Goal: Information Seeking & Learning: Learn about a topic

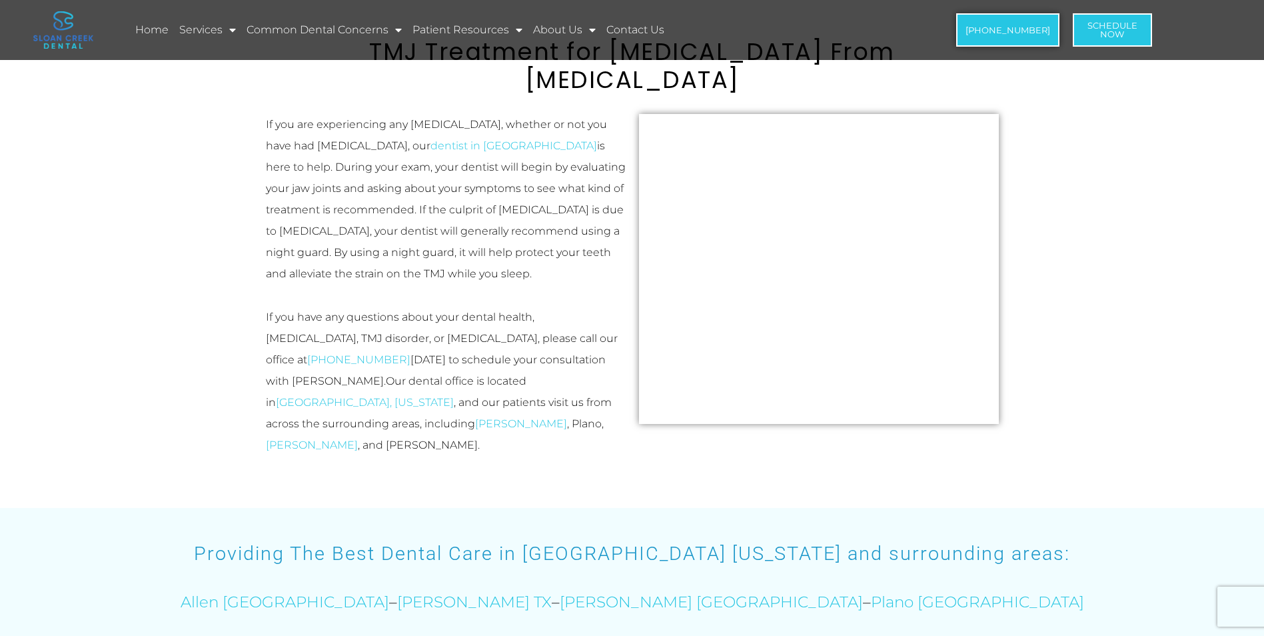
scroll to position [1599, 0]
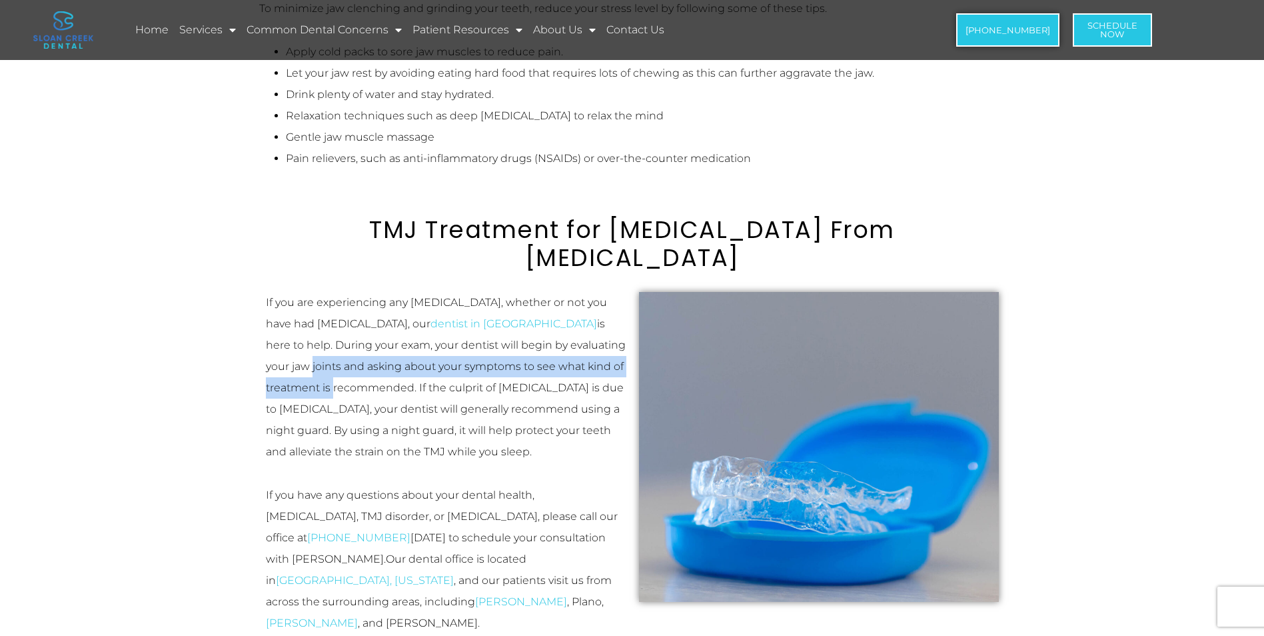
drag, startPoint x: 504, startPoint y: 302, endPoint x: 556, endPoint y: 330, distance: 59.9
click at [566, 319] on p "If you are experiencing any [MEDICAL_DATA], whether or not you have had [MEDICA…" at bounding box center [446, 377] width 360 height 171
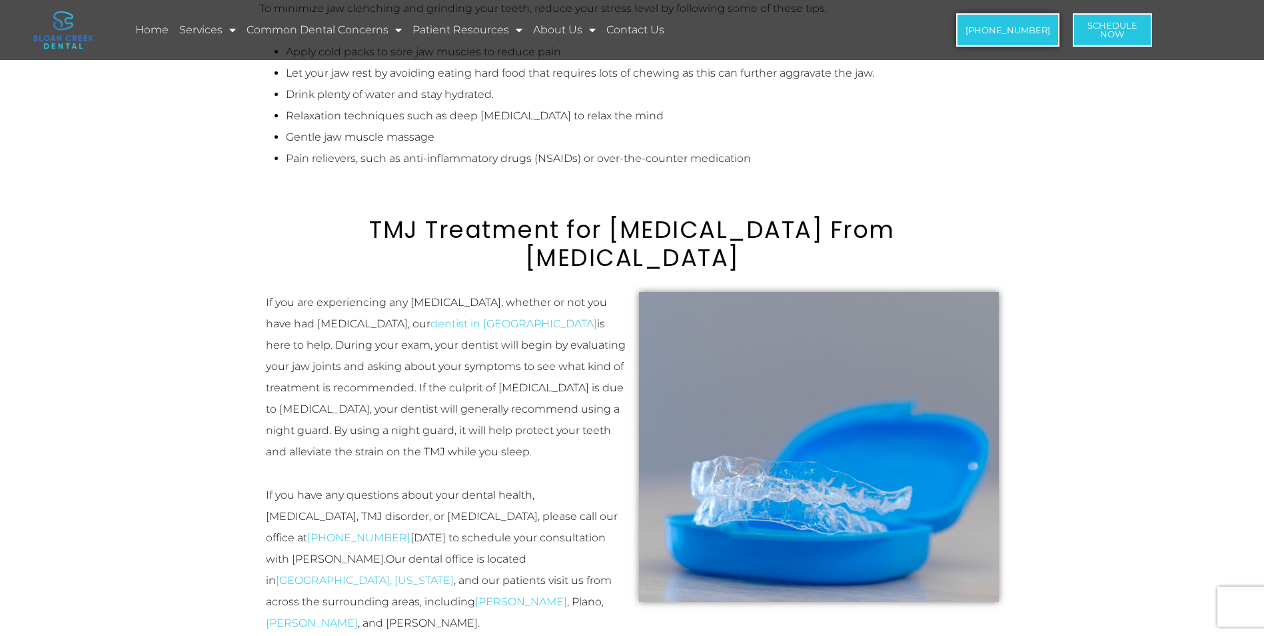
click at [409, 352] on p "If you are experiencing any [MEDICAL_DATA], whether or not you have had [MEDICA…" at bounding box center [446, 377] width 360 height 171
drag, startPoint x: 316, startPoint y: 318, endPoint x: 505, endPoint y: 325, distance: 188.7
click at [505, 325] on p "If you are experiencing any [MEDICAL_DATA], whether or not you have had [MEDICA…" at bounding box center [446, 377] width 360 height 171
click at [508, 336] on span "If you are experiencing any [MEDICAL_DATA], whether or not you have had [MEDICA…" at bounding box center [446, 377] width 360 height 162
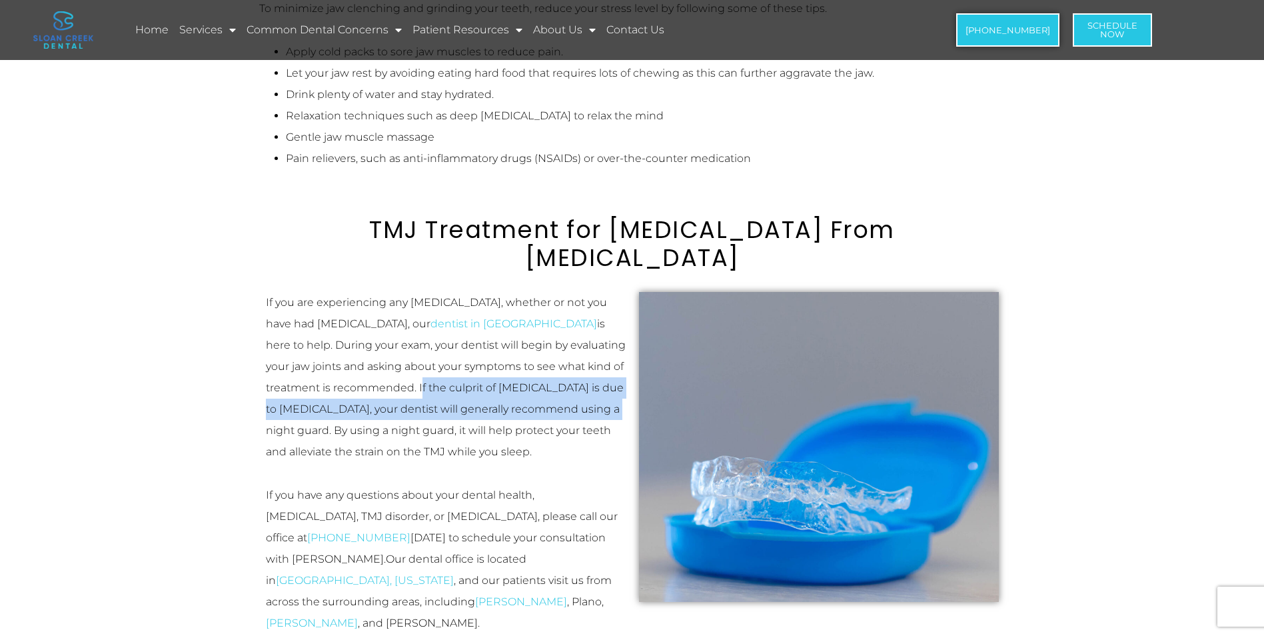
drag, startPoint x: 351, startPoint y: 338, endPoint x: 553, endPoint y: 357, distance: 202.7
click at [553, 357] on span "If you are experiencing any [MEDICAL_DATA], whether or not you have had [MEDICA…" at bounding box center [446, 377] width 360 height 162
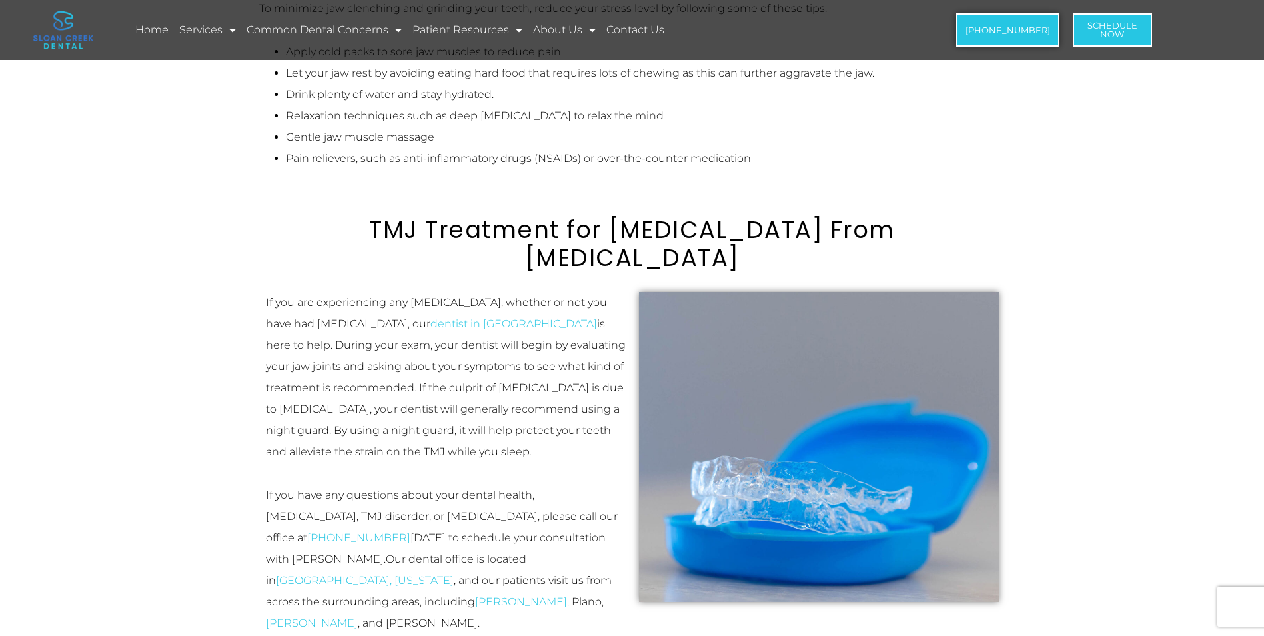
click at [565, 366] on p "If you are experiencing any [MEDICAL_DATA], whether or not you have had [MEDICA…" at bounding box center [446, 377] width 360 height 171
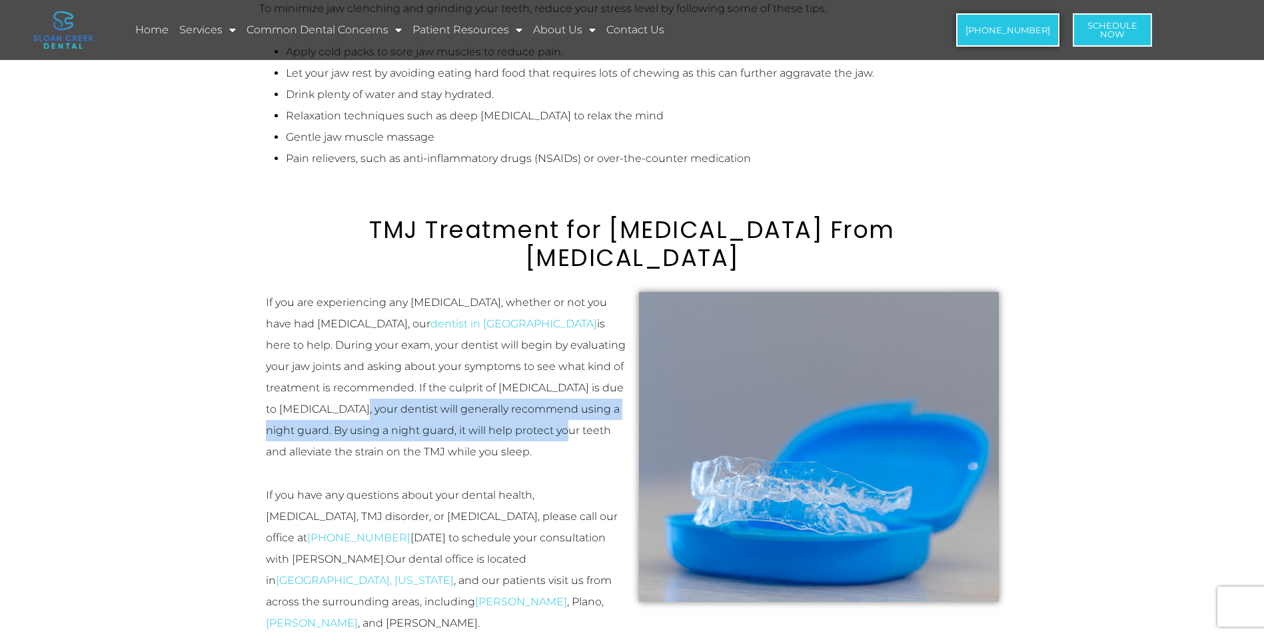
drag, startPoint x: 294, startPoint y: 361, endPoint x: 508, endPoint y: 385, distance: 215.2
click at [508, 385] on span "If you are experiencing any [MEDICAL_DATA], whether or not you have had [MEDICA…" at bounding box center [446, 377] width 360 height 162
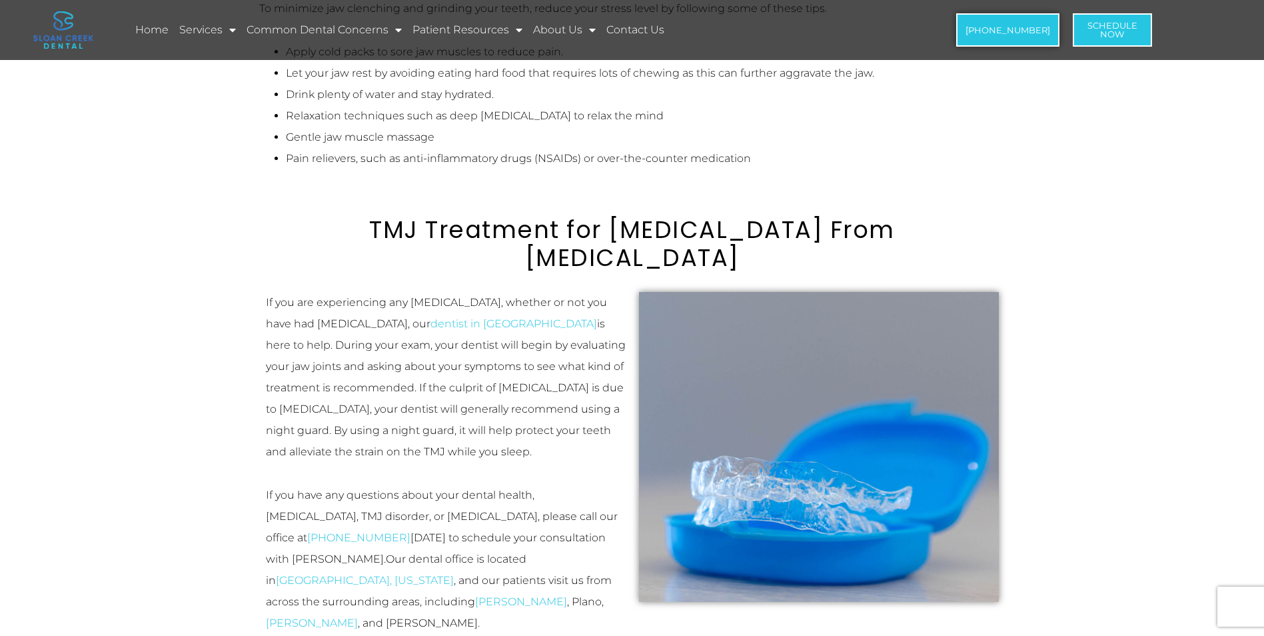
click at [518, 404] on p "If you are experiencing any [MEDICAL_DATA], whether or not you have had [MEDICA…" at bounding box center [446, 377] width 360 height 171
drag, startPoint x: 324, startPoint y: 380, endPoint x: 524, endPoint y: 389, distance: 200.0
click at [524, 389] on p "If you are experiencing any [MEDICAL_DATA], whether or not you have had [MEDICA…" at bounding box center [446, 377] width 360 height 171
click at [536, 407] on p "If you are experiencing any [MEDICAL_DATA], whether or not you have had [MEDICA…" at bounding box center [446, 377] width 360 height 171
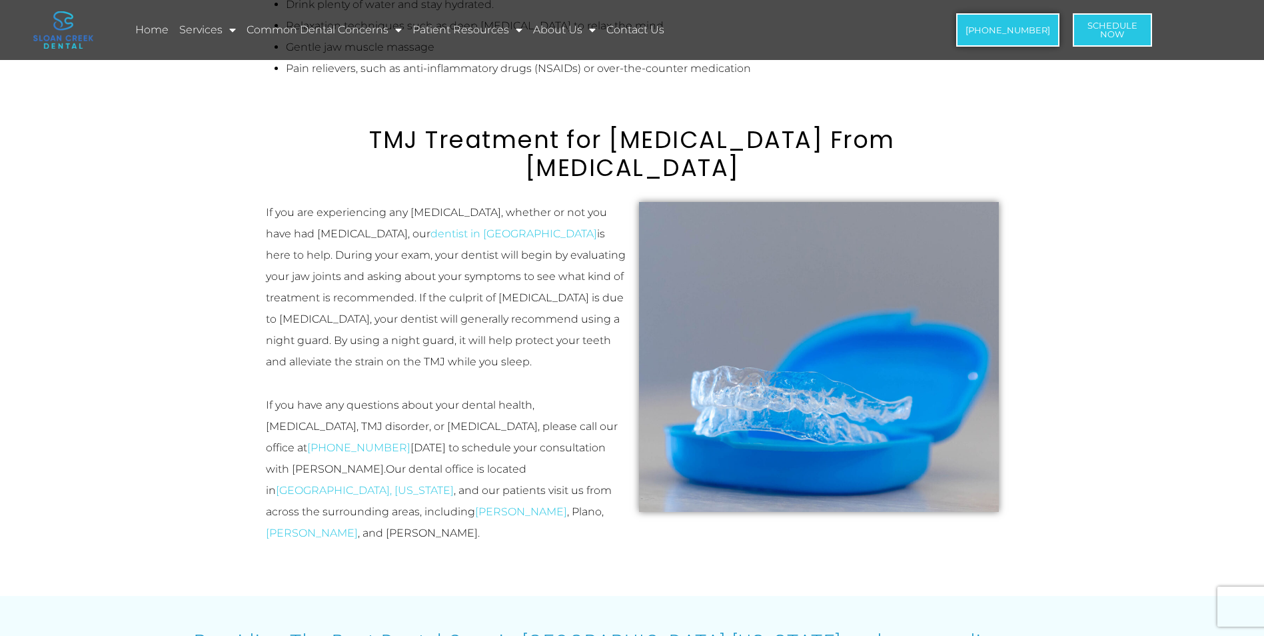
scroll to position [1688, 0]
click at [482, 327] on div "If you are experiencing any [MEDICAL_DATA], whether or not you have had [MEDICA…" at bounding box center [446, 374] width 360 height 342
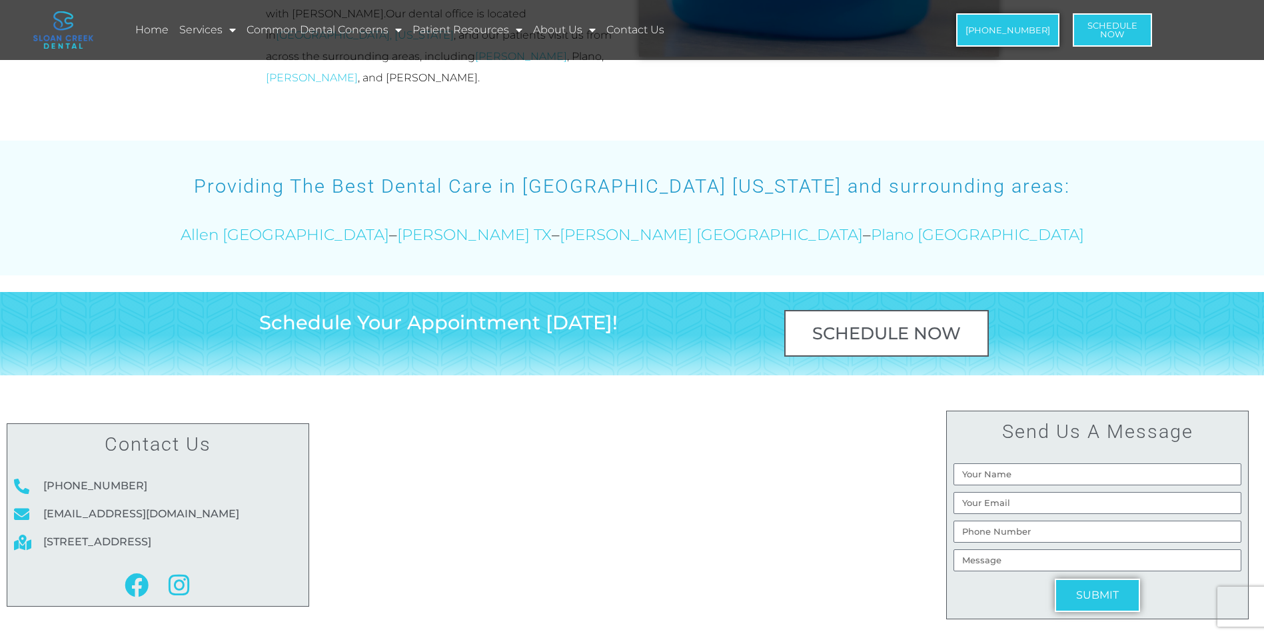
scroll to position [2243, 0]
